Goal: Check status

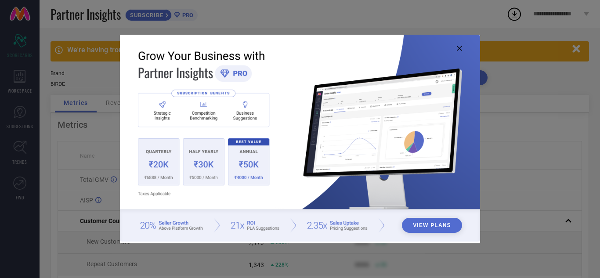
click at [460, 47] on icon at bounding box center [459, 48] width 5 height 5
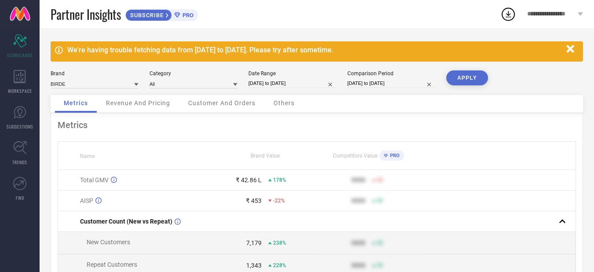
click at [366, 81] on input "[DATE] to [DATE]" at bounding box center [391, 83] width 88 height 9
select select "3"
select select "2024"
select select "4"
select select "2024"
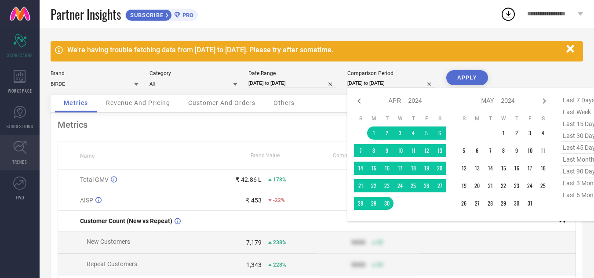
click at [29, 157] on link "TRENDS" at bounding box center [20, 152] width 40 height 35
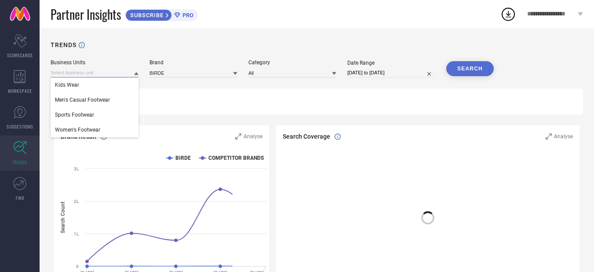
click at [127, 74] on input at bounding box center [95, 72] width 88 height 9
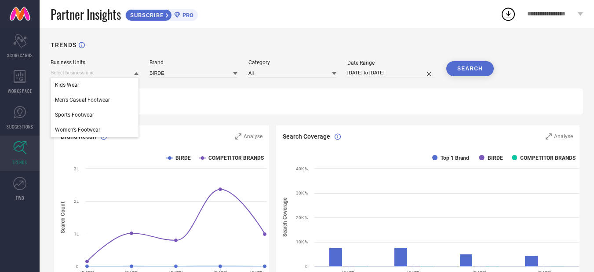
click at [201, 53] on div "TRENDS" at bounding box center [317, 50] width 532 height 18
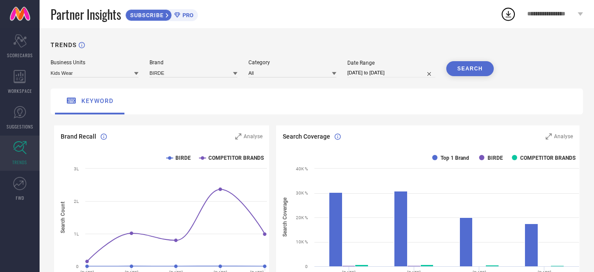
select select "7"
select select "2025"
select select "8"
select select "2025"
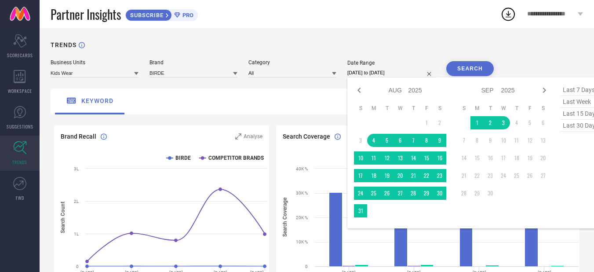
click at [361, 72] on input "[DATE] to [DATE]" at bounding box center [391, 72] width 88 height 9
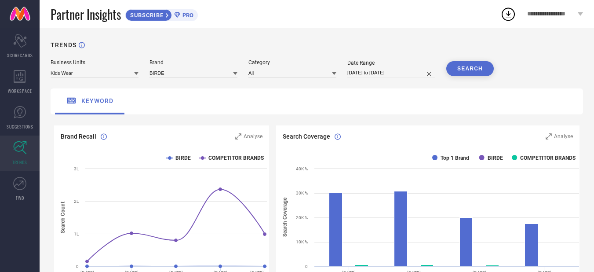
click at [266, 47] on div "TRENDS" at bounding box center [317, 50] width 532 height 18
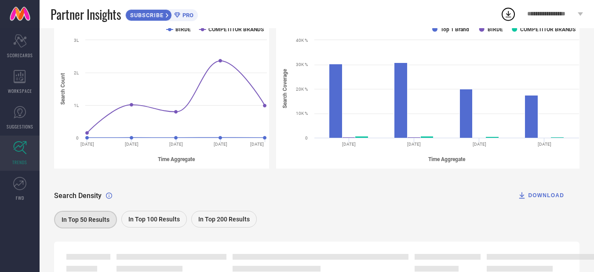
scroll to position [132, 0]
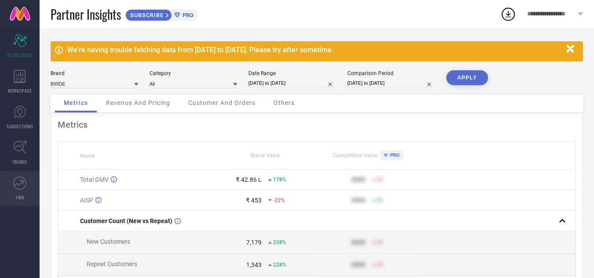
click at [18, 186] on icon at bounding box center [19, 183] width 13 height 13
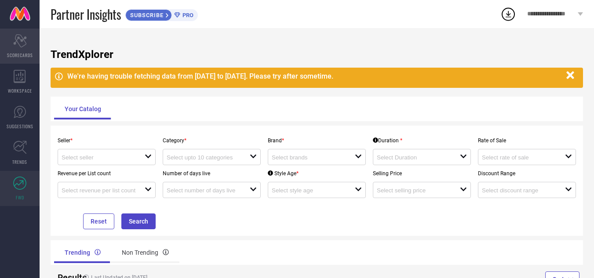
click at [15, 36] on icon "Scorecard" at bounding box center [20, 40] width 14 height 13
